Goal: Complete application form

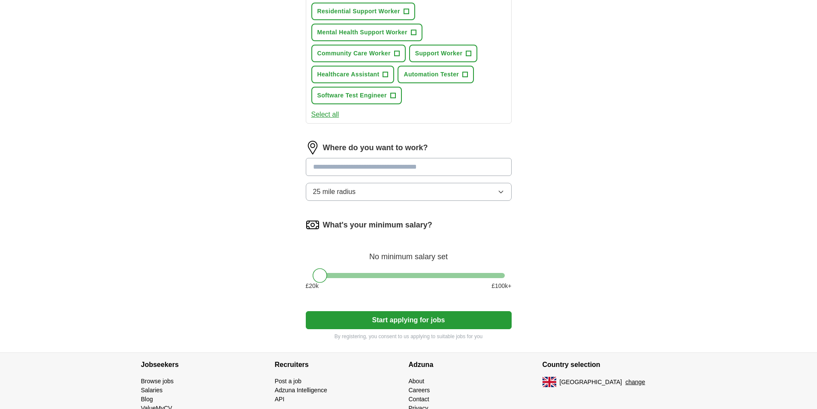
scroll to position [429, 0]
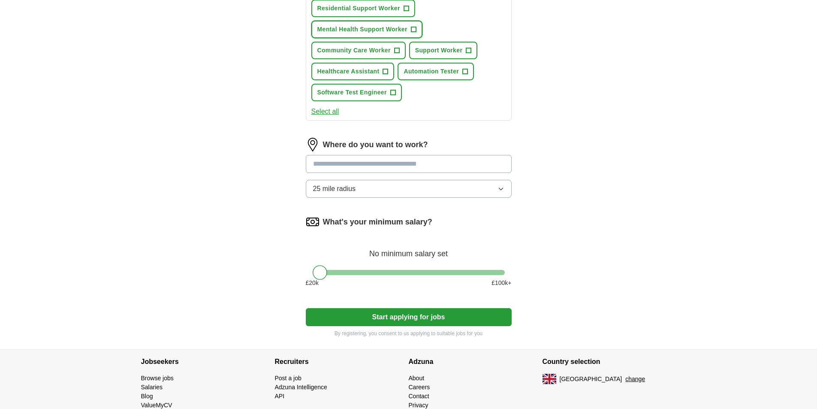
click at [416, 33] on span "+" at bounding box center [413, 29] width 5 height 7
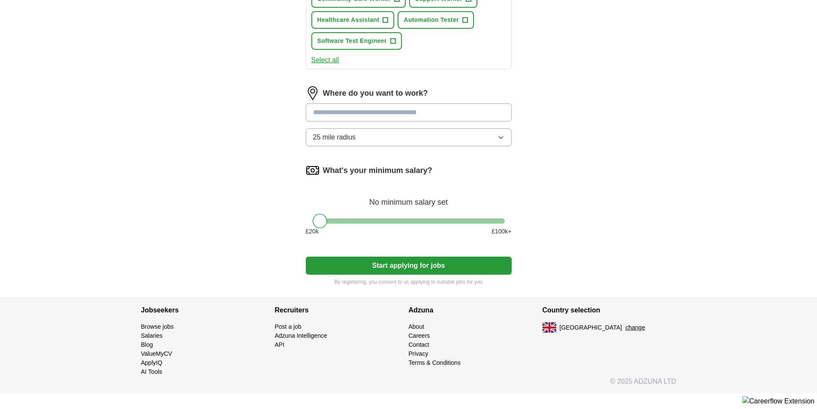
scroll to position [514, 0]
click at [388, 24] on span "+" at bounding box center [385, 20] width 5 height 7
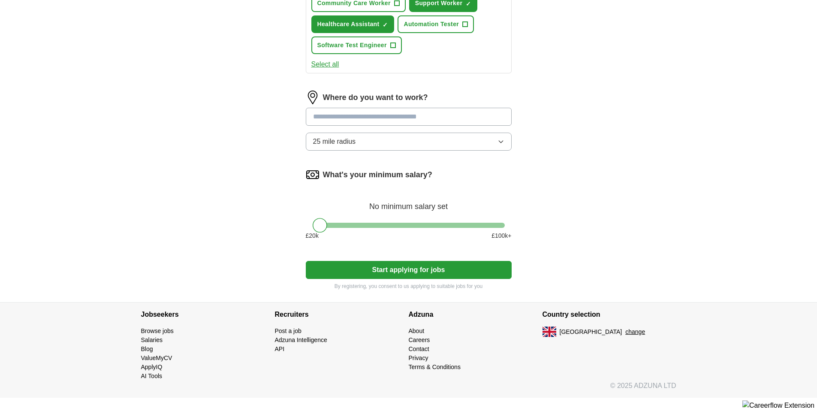
scroll to position [472, 0]
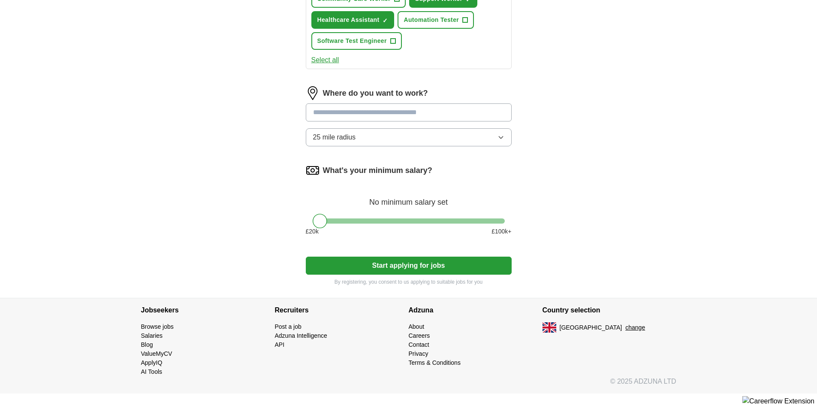
scroll to position [729, 0]
click at [403, 121] on input at bounding box center [409, 112] width 206 height 18
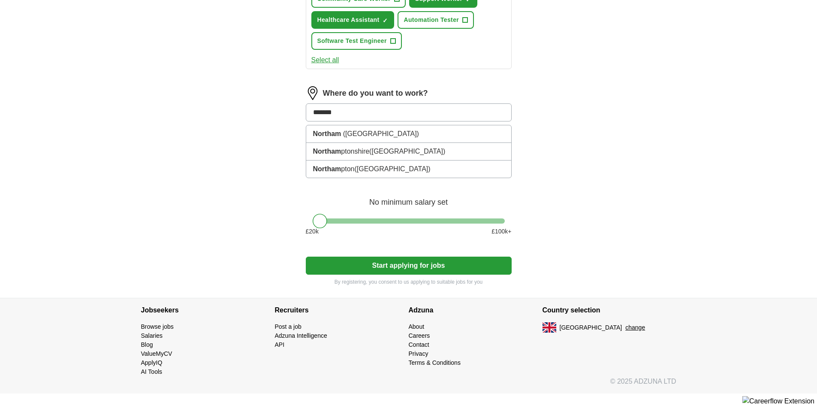
type input "********"
click at [405, 155] on span "([GEOGRAPHIC_DATA])" at bounding box center [393, 150] width 76 height 7
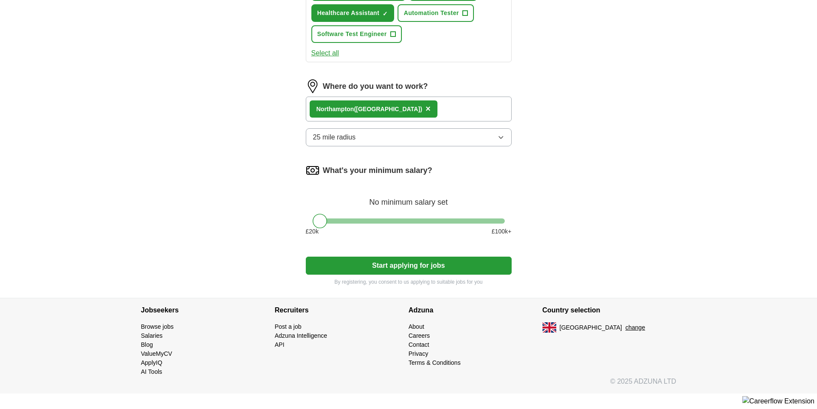
scroll to position [943, 0]
click at [397, 274] on button "Start applying for jobs" at bounding box center [409, 265] width 206 height 18
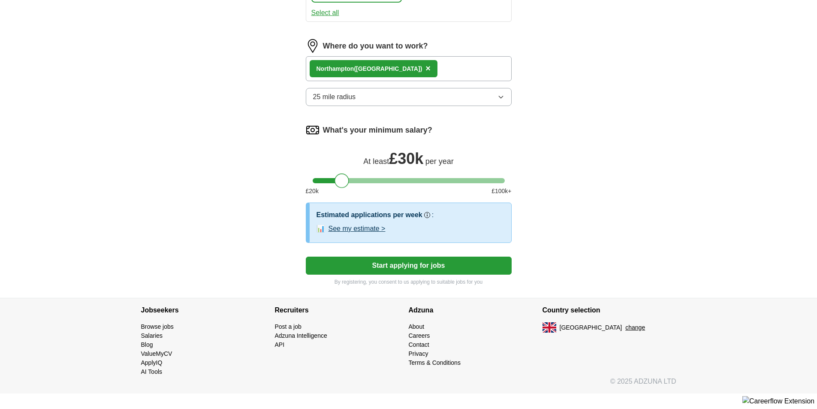
click at [342, 183] on div at bounding box center [409, 180] width 192 height 5
drag, startPoint x: 342, startPoint y: 246, endPoint x: 319, endPoint y: 249, distance: 22.4
click at [319, 188] on div at bounding box center [320, 180] width 15 height 15
click at [383, 274] on button "Start applying for jobs" at bounding box center [409, 265] width 206 height 18
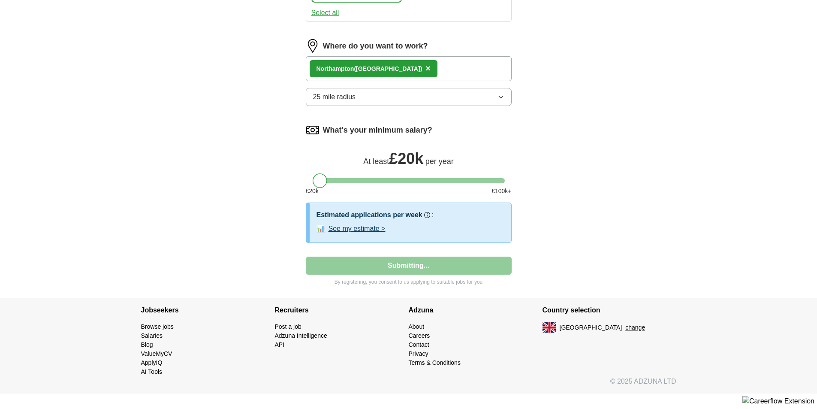
select select "**"
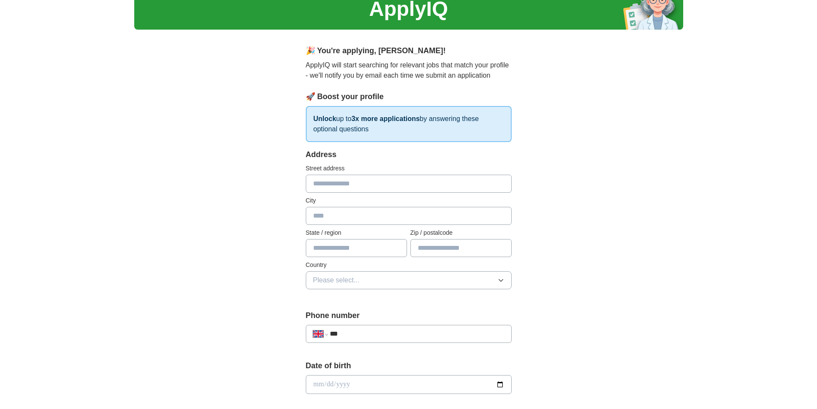
scroll to position [86, 0]
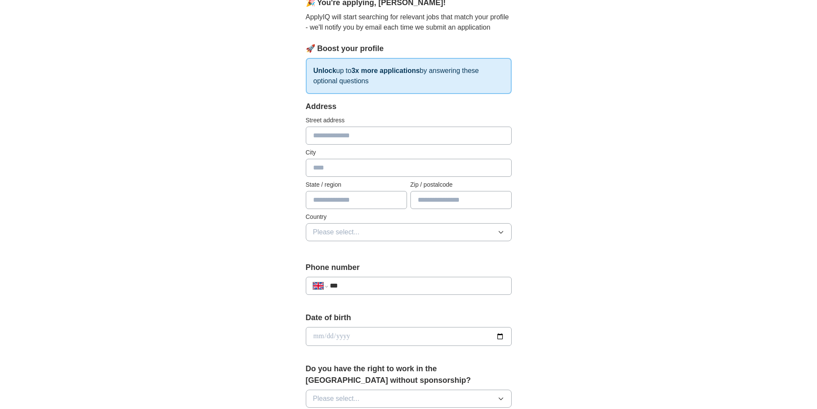
click at [394, 144] on input "text" at bounding box center [409, 135] width 206 height 18
type input "******"
click at [359, 177] on input "text" at bounding box center [409, 168] width 206 height 18
type input "**********"
click at [322, 144] on input "******" at bounding box center [409, 135] width 206 height 18
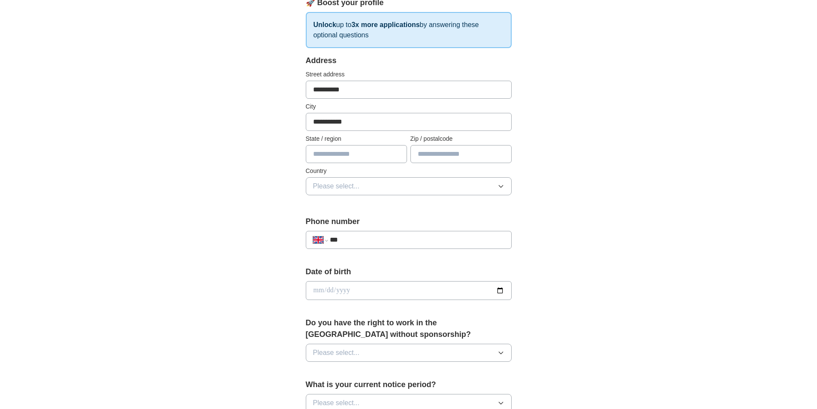
scroll to position [214, 0]
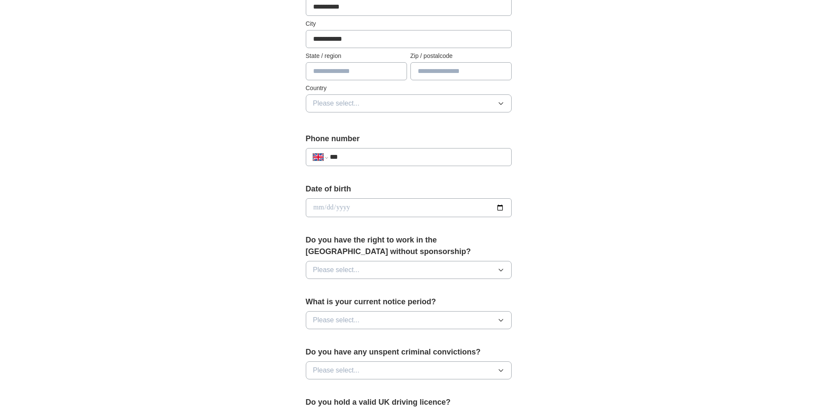
type input "**********"
click at [368, 80] on input "text" at bounding box center [356, 71] width 101 height 18
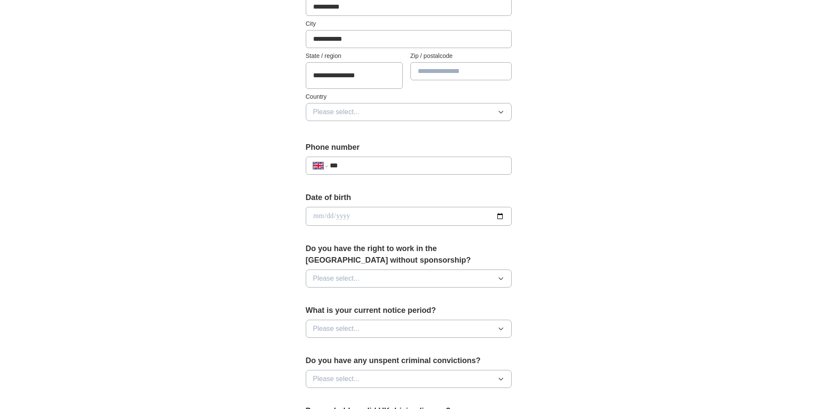
scroll to position [0, 6]
click at [325, 89] on input "**********" at bounding box center [354, 75] width 97 height 27
type input "**********"
click at [460, 80] on input "text" at bounding box center [460, 71] width 101 height 18
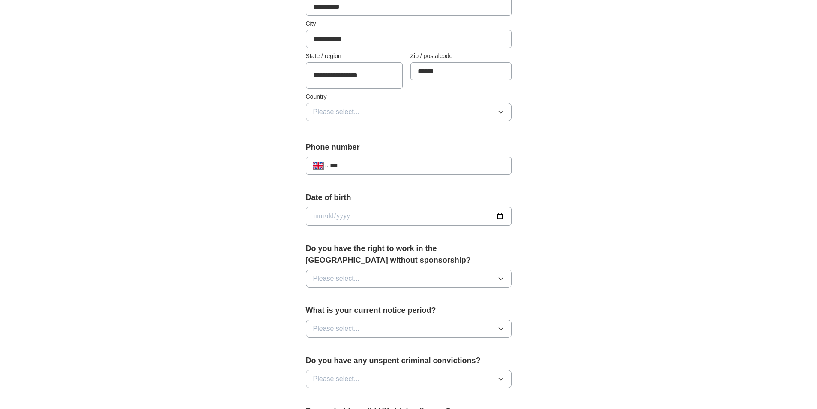
type input "******"
click at [497, 115] on icon "button" at bounding box center [500, 111] width 7 height 7
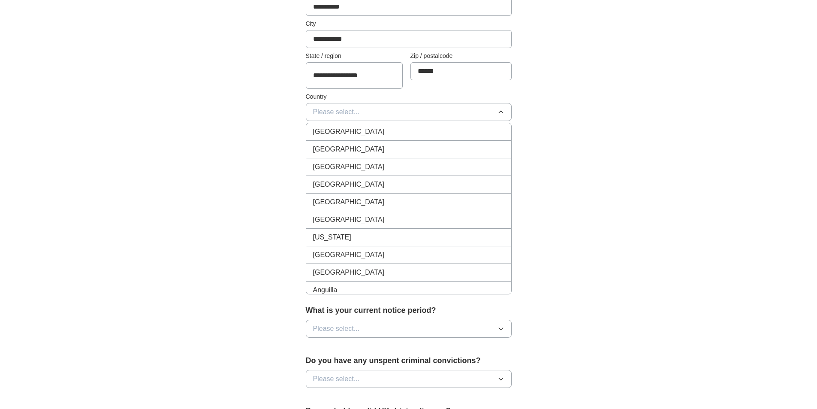
click at [435, 137] on div "[GEOGRAPHIC_DATA]" at bounding box center [408, 131] width 191 height 10
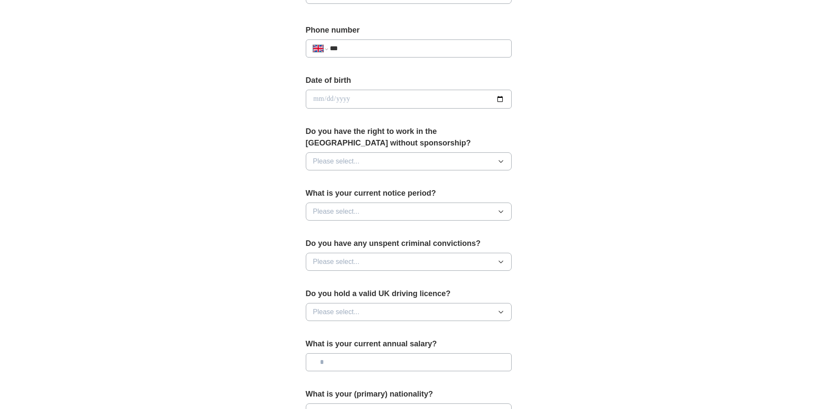
scroll to position [386, 0]
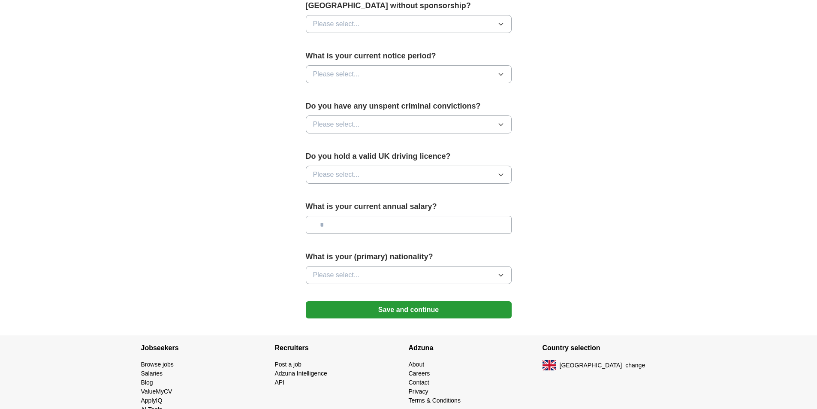
scroll to position [472, 0]
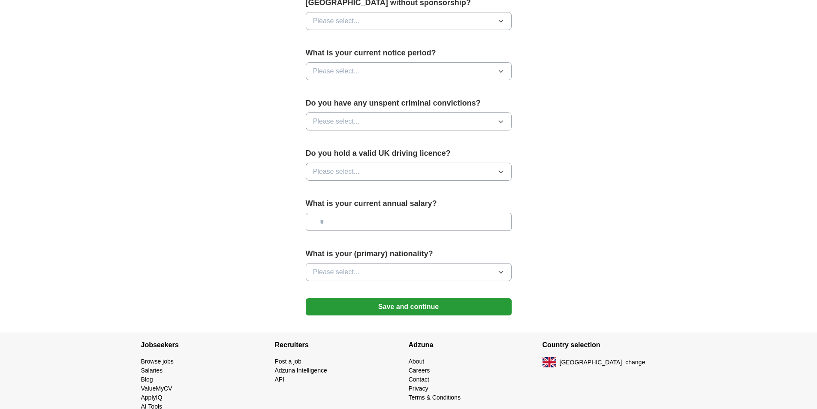
type input "**********"
click at [497, 24] on icon "button" at bounding box center [500, 21] width 7 height 7
click at [425, 46] on div "Yes" at bounding box center [408, 41] width 191 height 10
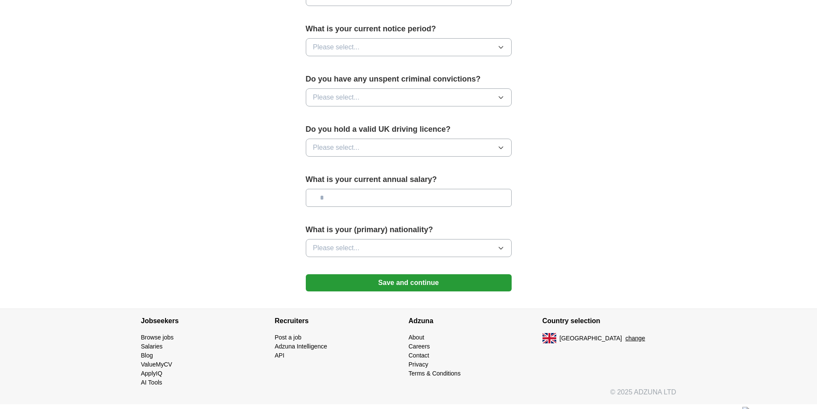
scroll to position [557, 0]
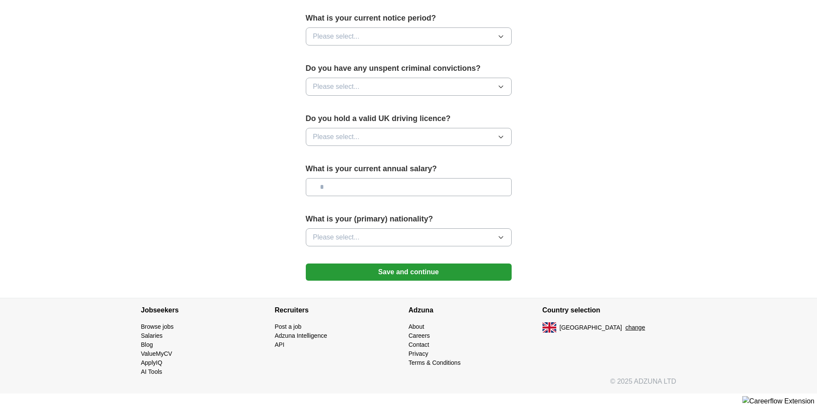
click at [497, 40] on icon "button" at bounding box center [500, 36] width 7 height 7
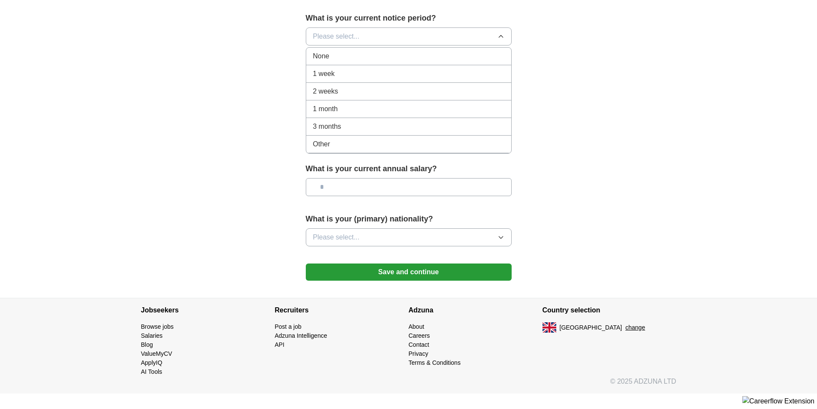
click at [446, 61] on div "None" at bounding box center [408, 56] width 191 height 10
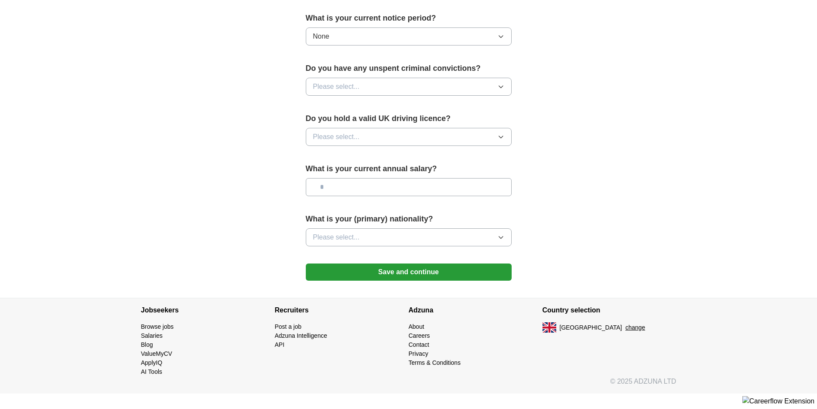
scroll to position [643, 0]
click at [497, 90] on icon "button" at bounding box center [500, 86] width 7 height 7
click at [439, 129] on div "No" at bounding box center [408, 124] width 191 height 10
click at [497, 146] on button "Please select..." at bounding box center [409, 137] width 206 height 18
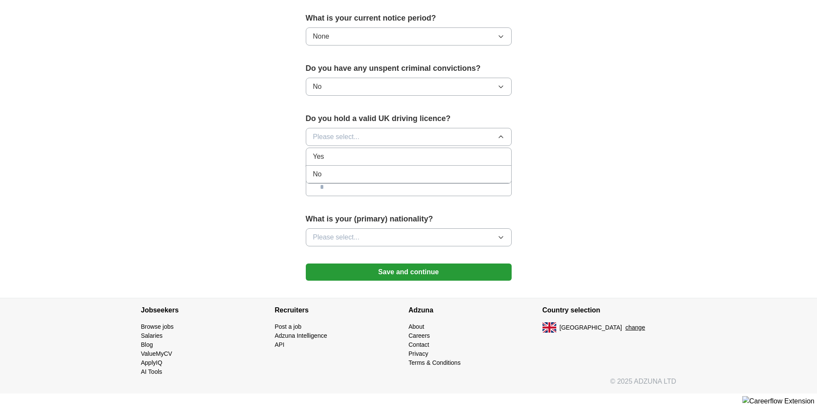
click at [468, 162] on div "Yes" at bounding box center [408, 156] width 191 height 10
click at [475, 196] on input "text" at bounding box center [409, 187] width 206 height 18
click at [497, 241] on icon "button" at bounding box center [500, 237] width 7 height 7
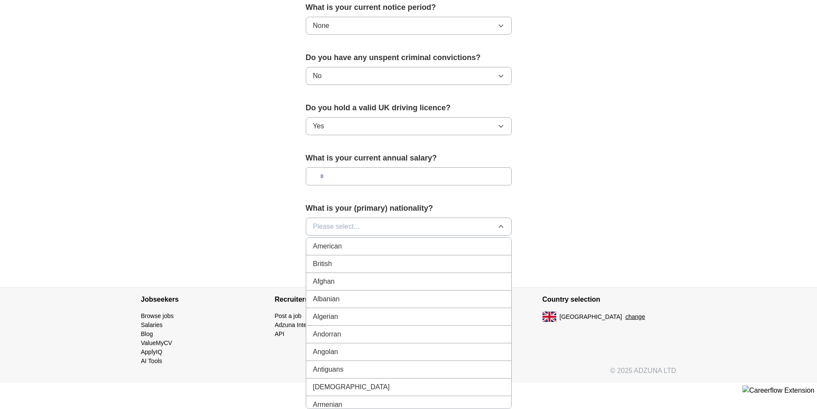
click at [444, 269] on div "British" at bounding box center [408, 264] width 191 height 10
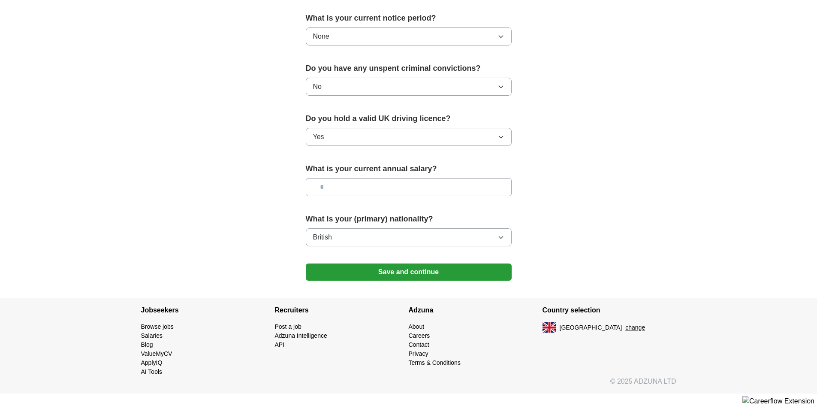
scroll to position [977, 0]
click at [413, 263] on button "Save and continue" at bounding box center [409, 271] width 206 height 17
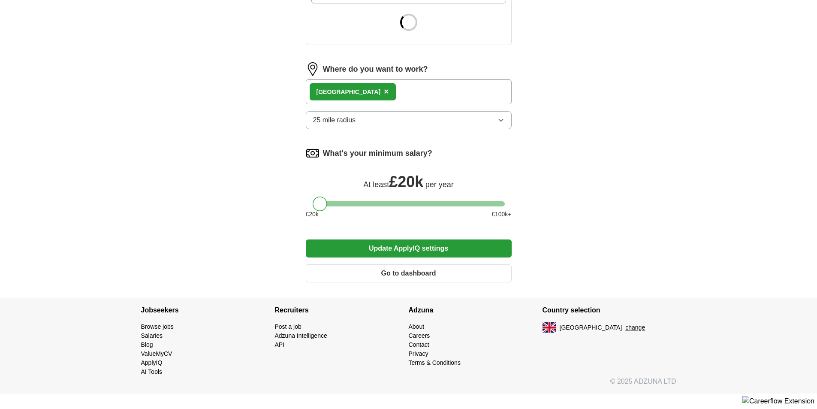
scroll to position [721, 0]
click at [454, 239] on button "Update ApplyIQ settings" at bounding box center [409, 248] width 206 height 18
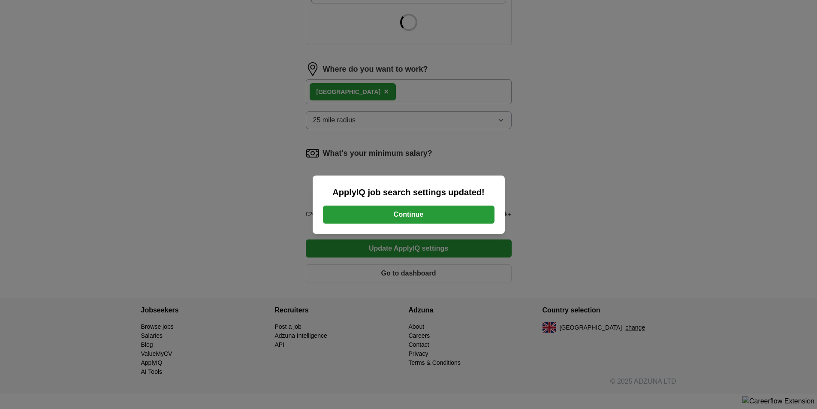
click at [416, 214] on button "Continue" at bounding box center [408, 214] width 171 height 18
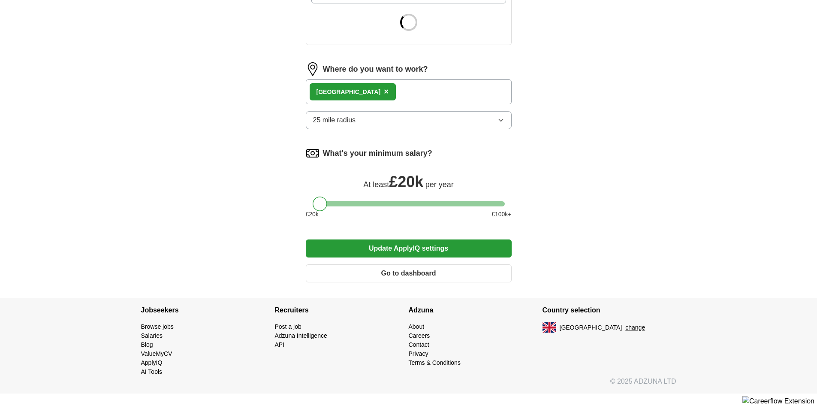
scroll to position [1064, 0]
click at [430, 239] on button "Update ApplyIQ settings" at bounding box center [409, 248] width 206 height 18
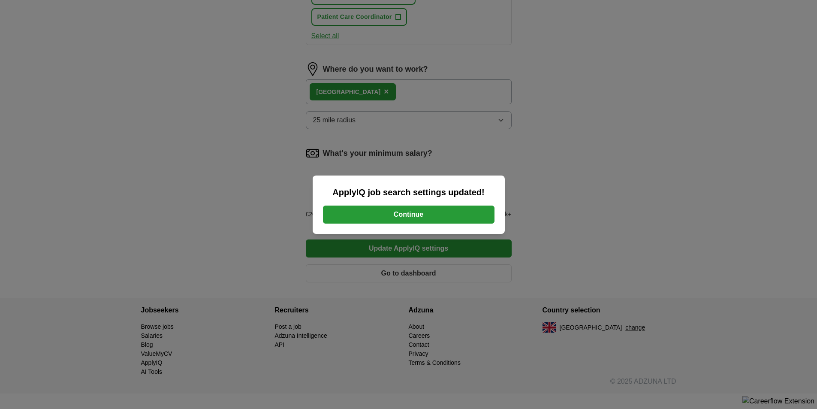
click at [412, 217] on button "Continue" at bounding box center [408, 214] width 171 height 18
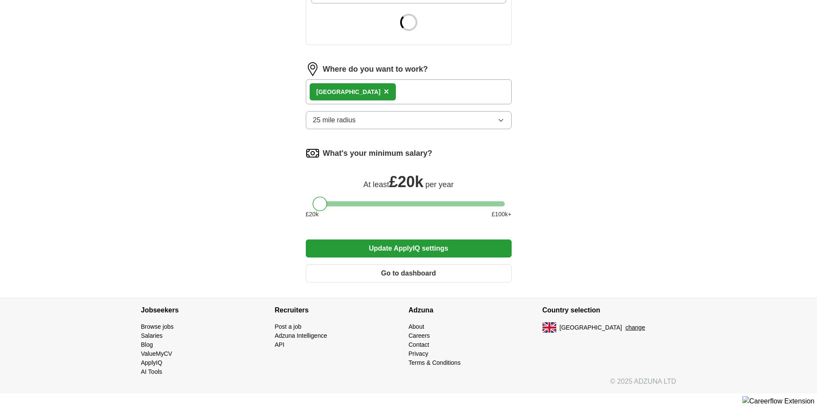
scroll to position [386, 0]
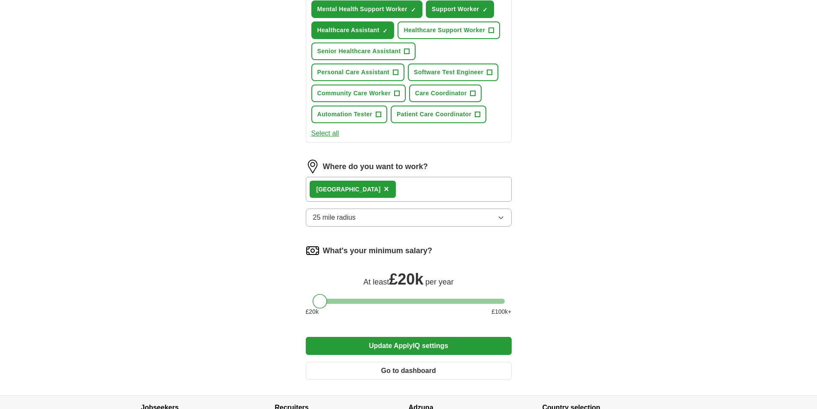
click at [0, 0] on span "×" at bounding box center [0, 0] width 0 height 0
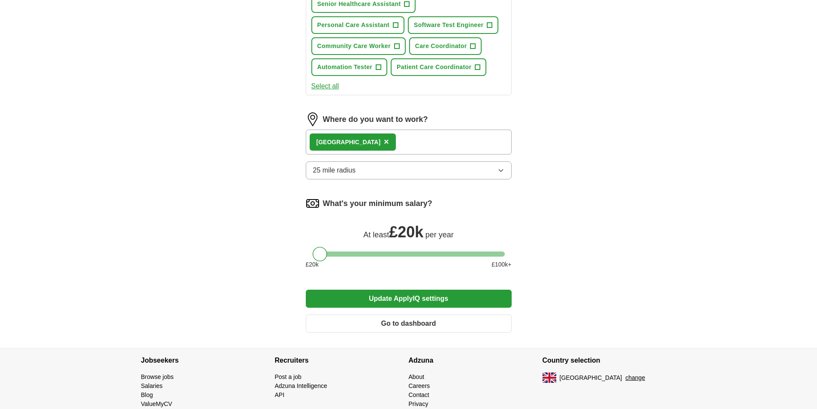
scroll to position [472, 0]
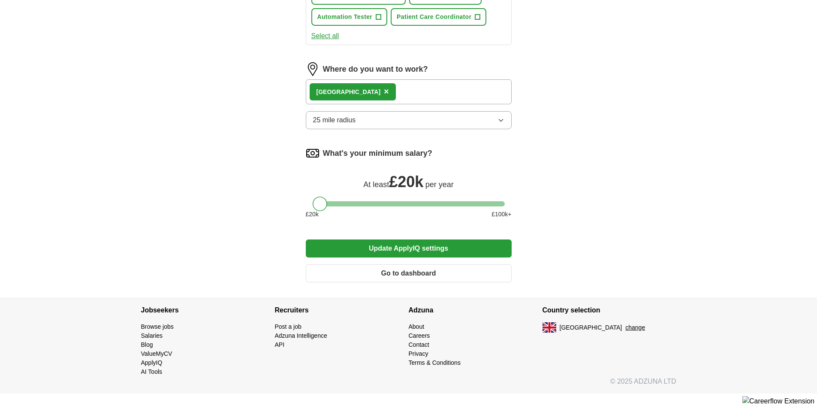
scroll to position [857, 0]
click at [389, 96] on span "×" at bounding box center [386, 91] width 5 height 9
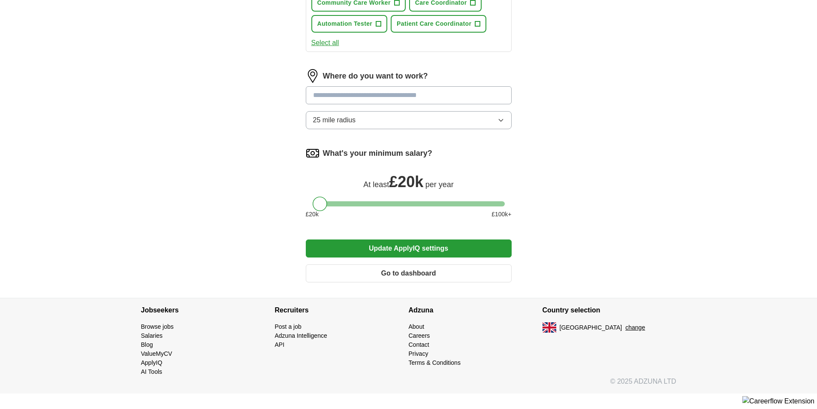
click at [390, 104] on input at bounding box center [409, 95] width 206 height 18
type input "**********"
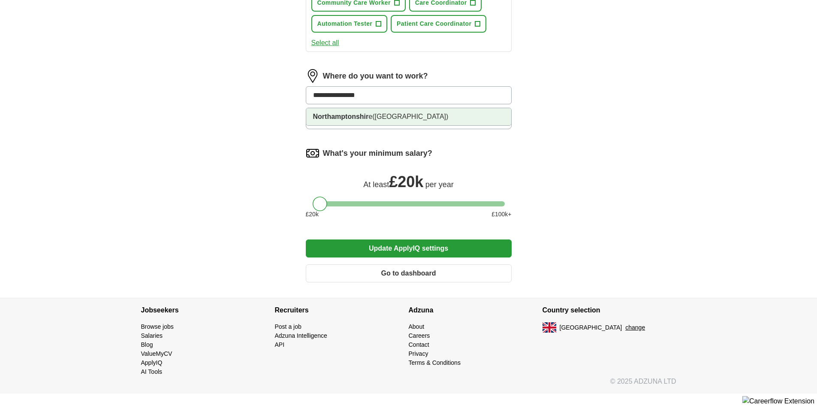
click at [369, 120] on strong "Northamptonshir" at bounding box center [341, 116] width 56 height 7
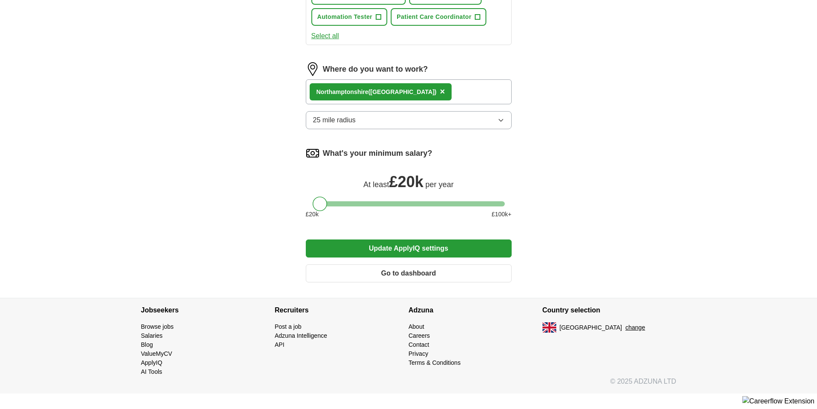
scroll to position [943, 0]
click at [497, 123] on icon "button" at bounding box center [500, 120] width 7 height 7
click at [436, 257] on button "Update ApplyIQ settings" at bounding box center [409, 248] width 206 height 18
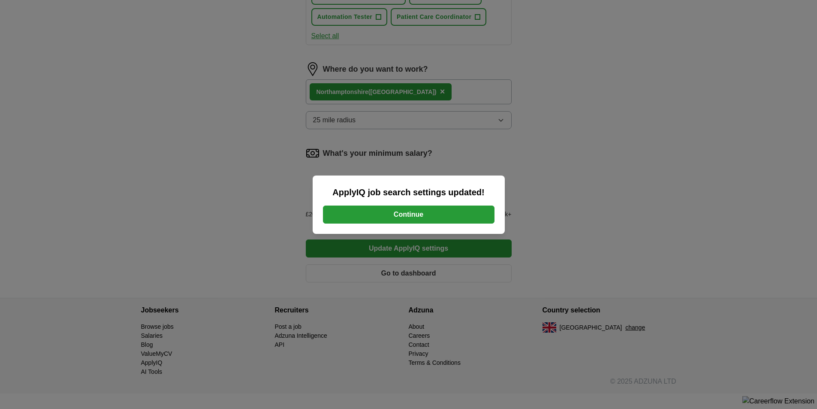
click at [415, 216] on button "Continue" at bounding box center [408, 214] width 171 height 18
